Goal: Task Accomplishment & Management: Manage account settings

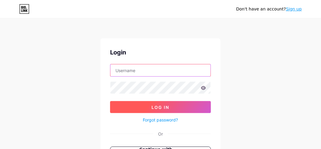
type input "[EMAIL_ADDRESS][DOMAIN_NAME]"
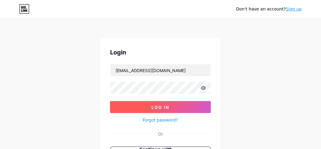
click at [169, 105] on span "Log In" at bounding box center [161, 107] width 18 height 5
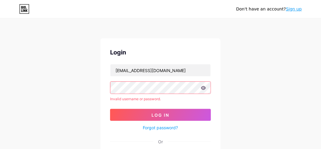
scroll to position [30, 0]
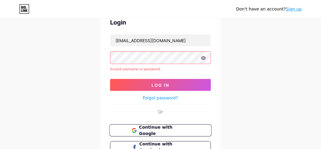
click at [176, 131] on span "Continue with Google" at bounding box center [164, 131] width 50 height 13
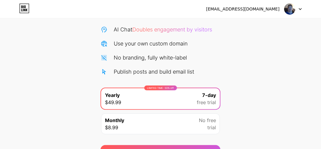
scroll to position [90, 0]
